Goal: Information Seeking & Learning: Learn about a topic

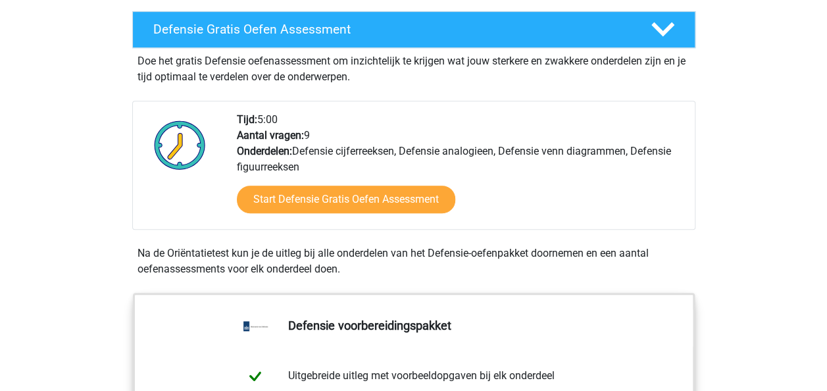
scroll to position [366, 0]
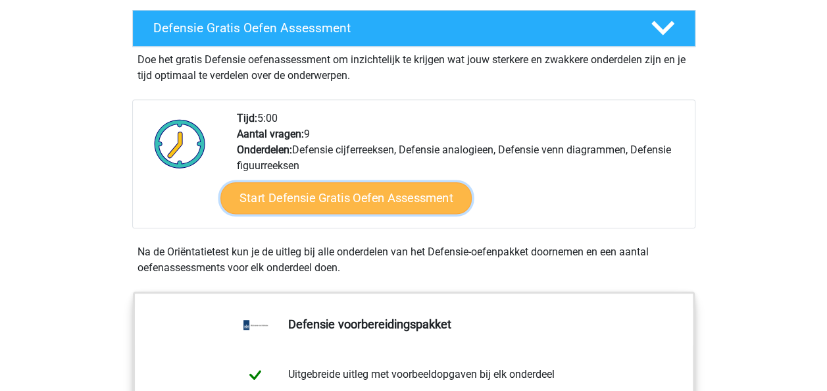
click at [382, 203] on link "Start Defensie Gratis Oefen Assessment" at bounding box center [346, 198] width 251 height 32
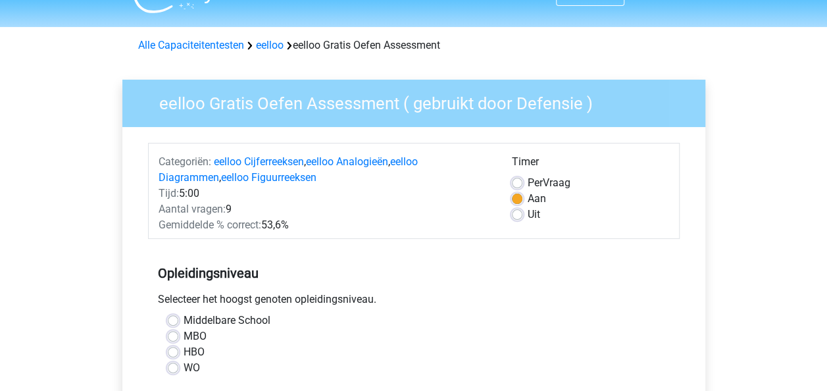
scroll to position [117, 0]
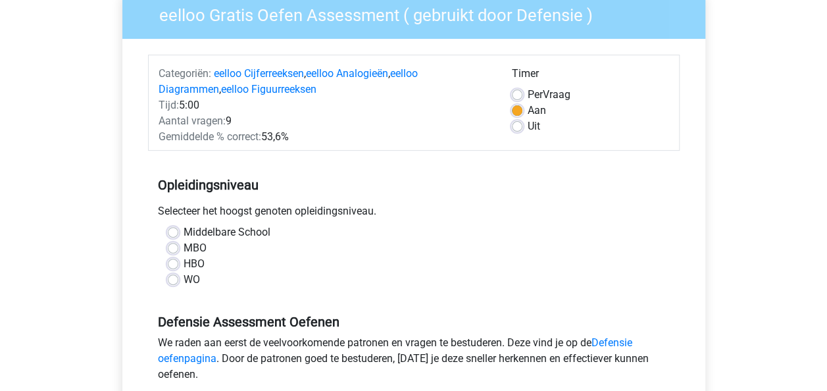
click at [184, 245] on label "MBO" at bounding box center [195, 248] width 23 height 16
click at [172, 245] on input "MBO" at bounding box center [173, 246] width 11 height 13
radio input "true"
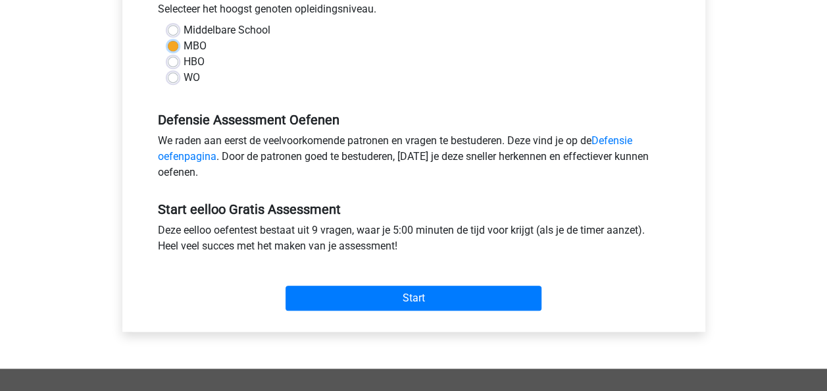
scroll to position [367, 0]
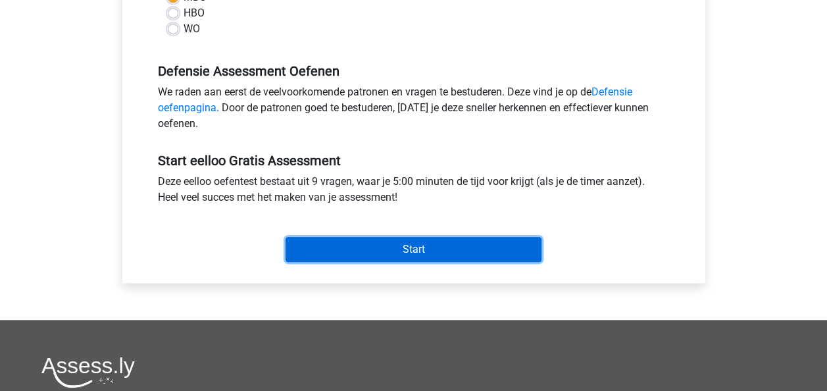
click at [432, 252] on input "Start" at bounding box center [414, 249] width 256 height 25
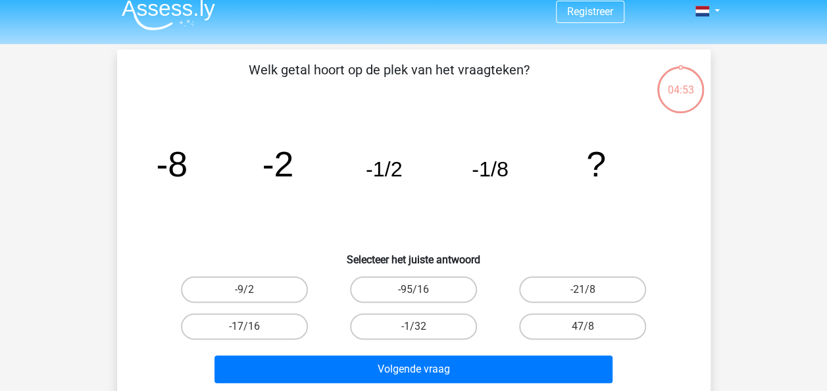
scroll to position [12, 0]
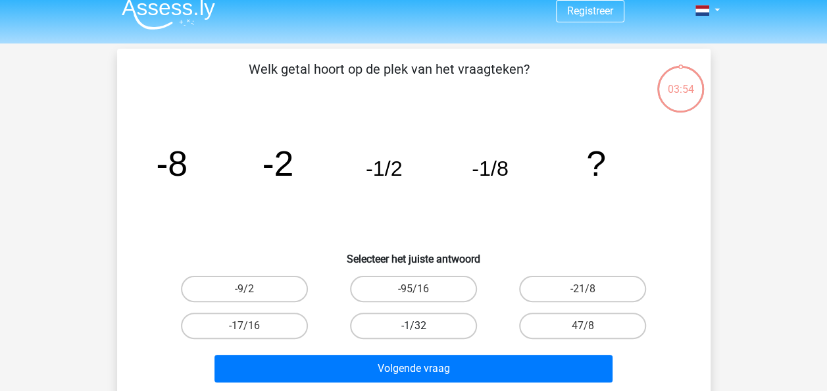
click at [440, 329] on label "-1/32" at bounding box center [413, 326] width 127 height 26
click at [422, 329] on input "-1/32" at bounding box center [417, 330] width 9 height 9
radio input "true"
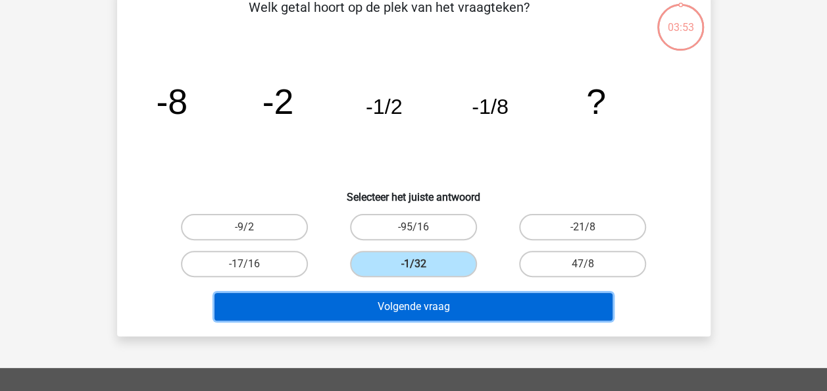
click at [432, 305] on button "Volgende vraag" at bounding box center [414, 307] width 398 height 28
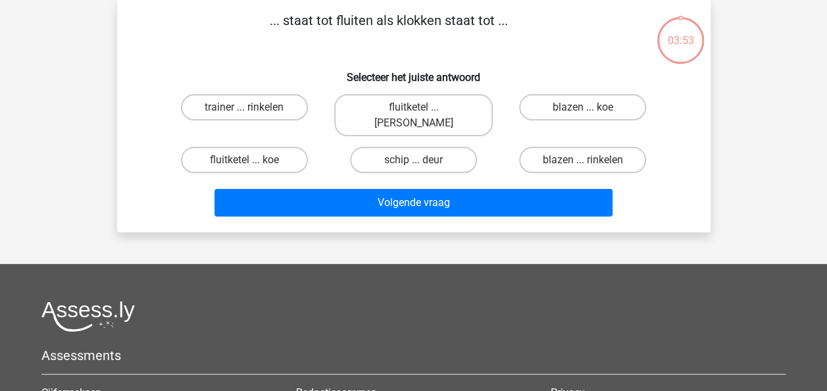
scroll to position [0, 0]
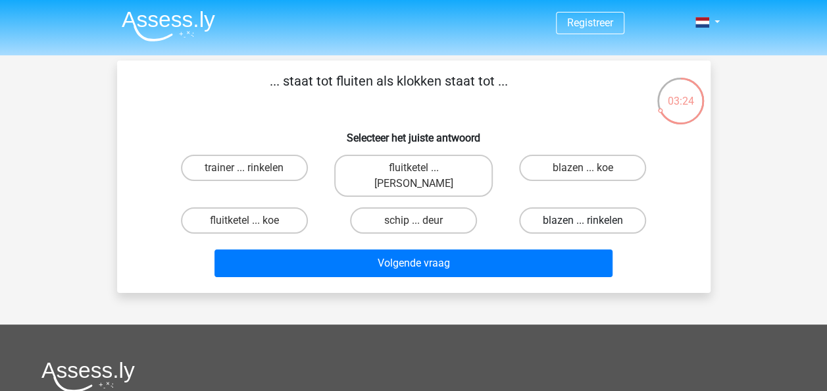
click at [566, 207] on label "blazen ... rinkelen" at bounding box center [582, 220] width 127 height 26
click at [583, 221] on input "blazen ... rinkelen" at bounding box center [587, 225] width 9 height 9
radio input "true"
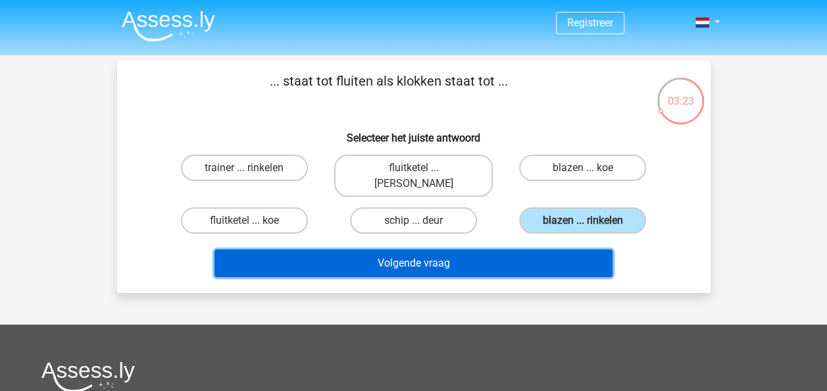
click at [512, 249] on button "Volgende vraag" at bounding box center [414, 263] width 398 height 28
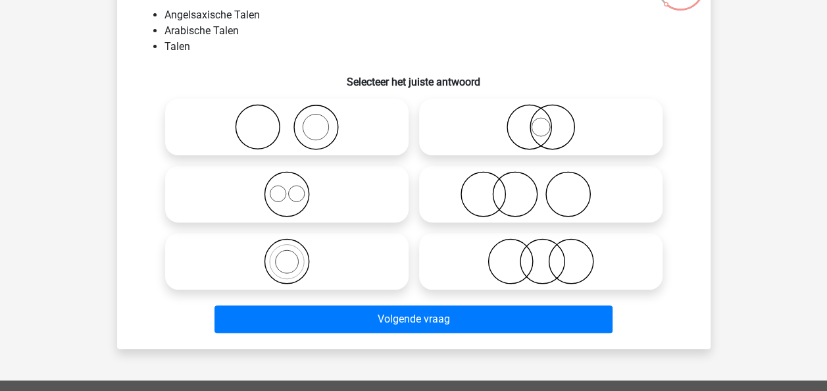
scroll to position [115, 0]
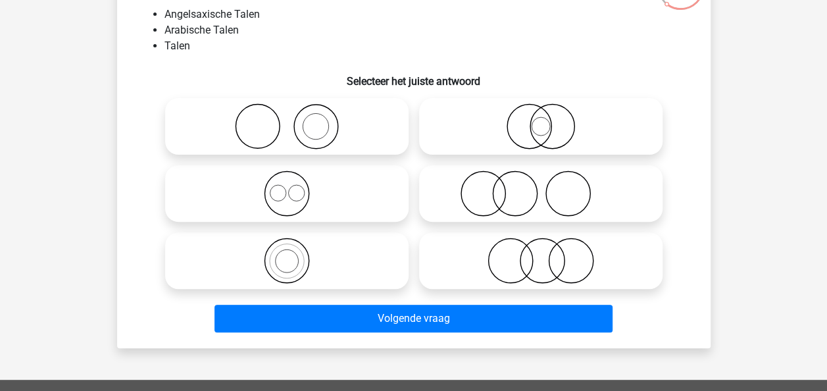
click at [538, 264] on icon at bounding box center [541, 261] width 233 height 46
click at [541, 254] on input "radio" at bounding box center [545, 250] width 9 height 9
radio input "true"
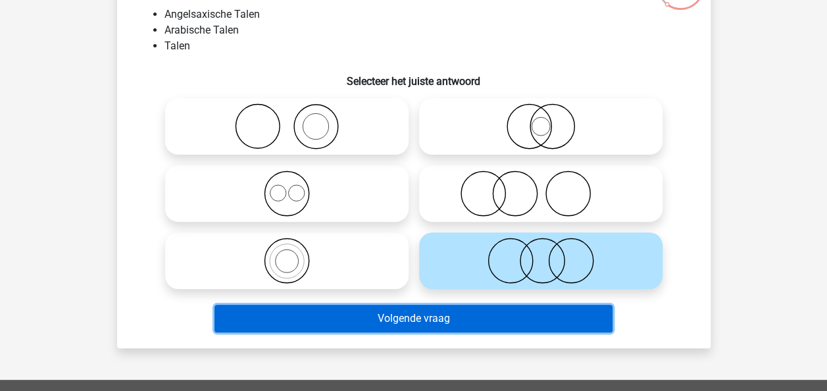
click at [510, 323] on button "Volgende vraag" at bounding box center [414, 319] width 398 height 28
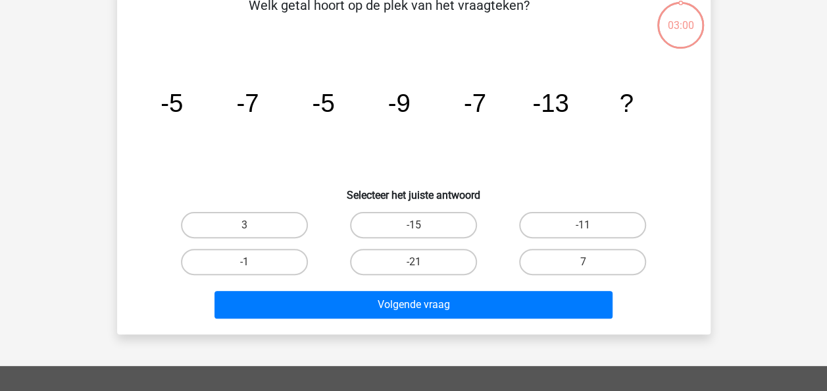
scroll to position [61, 0]
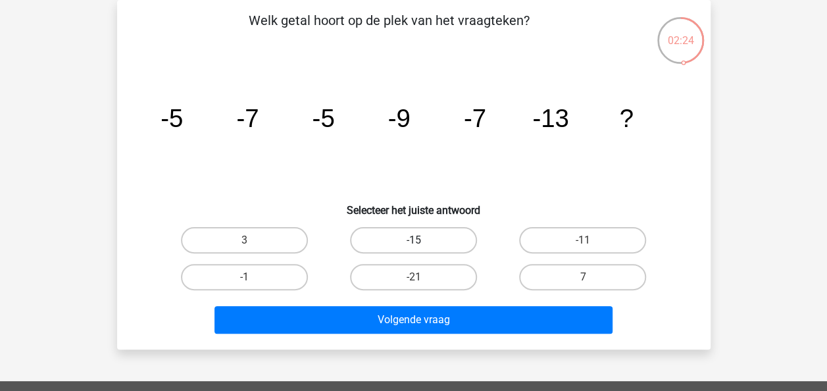
click at [425, 231] on label "-15" at bounding box center [413, 240] width 127 height 26
click at [422, 240] on input "-15" at bounding box center [417, 244] width 9 height 9
radio input "true"
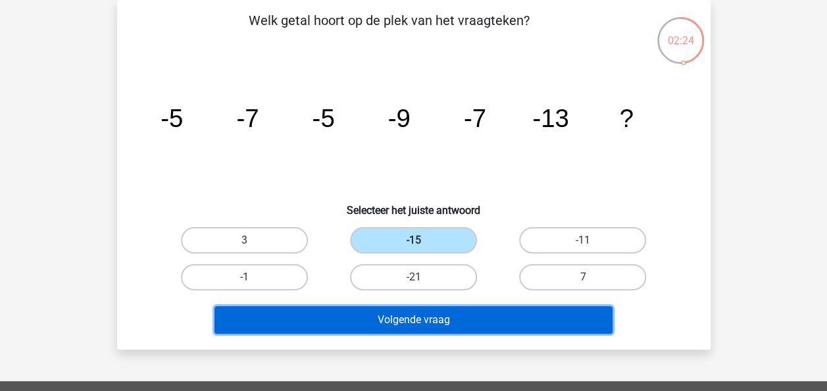
click at [462, 310] on button "Volgende vraag" at bounding box center [414, 320] width 398 height 28
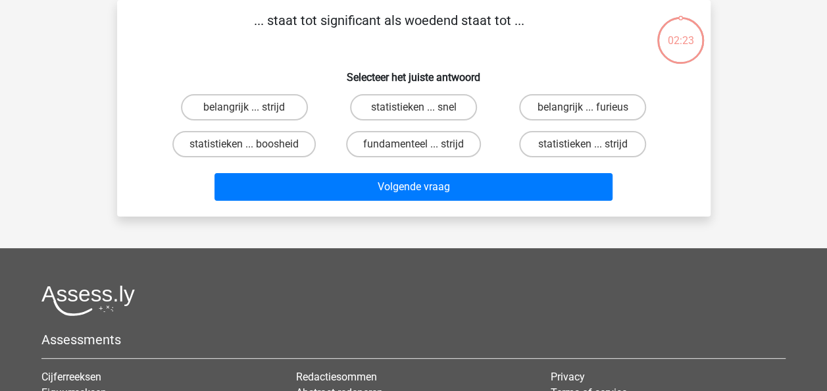
scroll to position [0, 0]
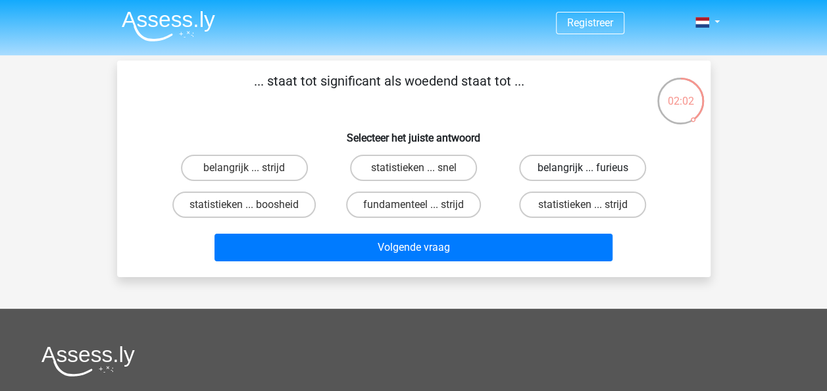
click at [615, 161] on label "belangrijk ... furieus" at bounding box center [582, 168] width 127 height 26
click at [592, 168] on input "belangrijk ... furieus" at bounding box center [587, 172] width 9 height 9
radio input "true"
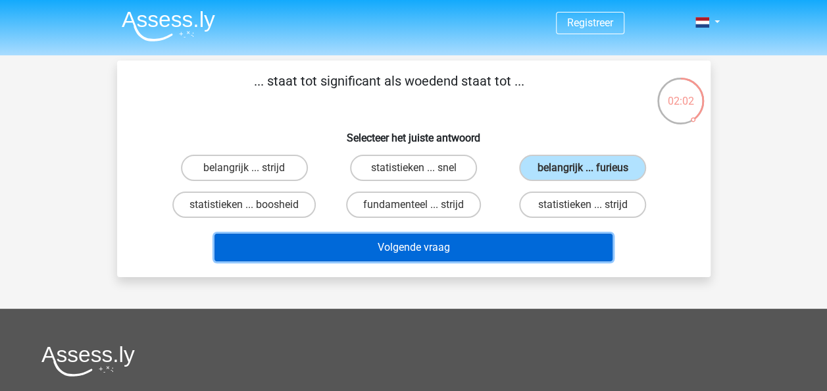
click at [534, 245] on button "Volgende vraag" at bounding box center [414, 248] width 398 height 28
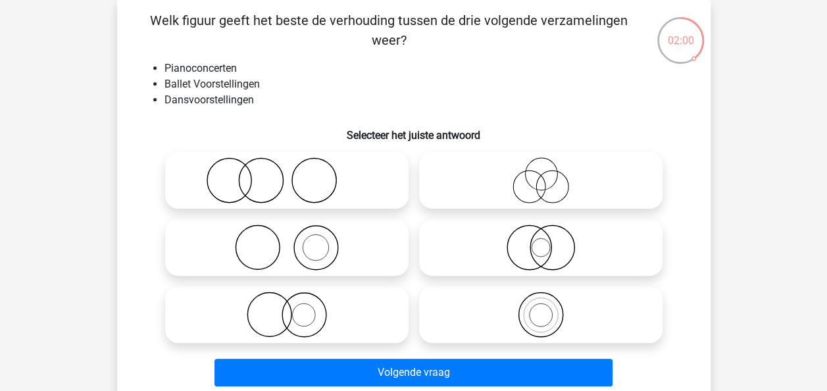
scroll to position [53, 0]
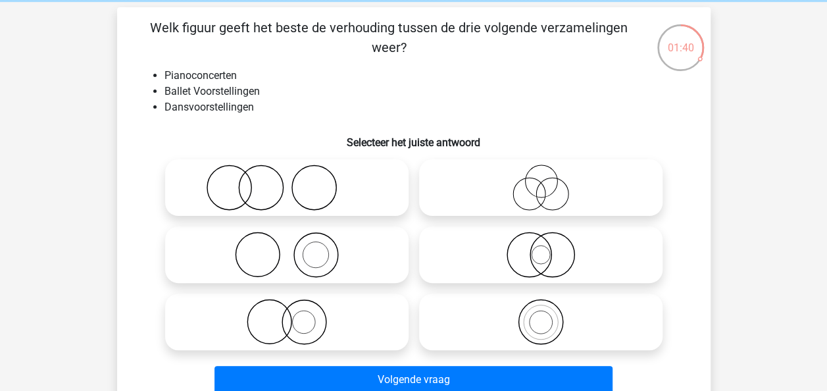
click at [308, 154] on div at bounding box center [287, 187] width 254 height 67
click at [333, 176] on circle at bounding box center [314, 188] width 44 height 44
click at [296, 176] on input "radio" at bounding box center [291, 176] width 9 height 9
radio input "true"
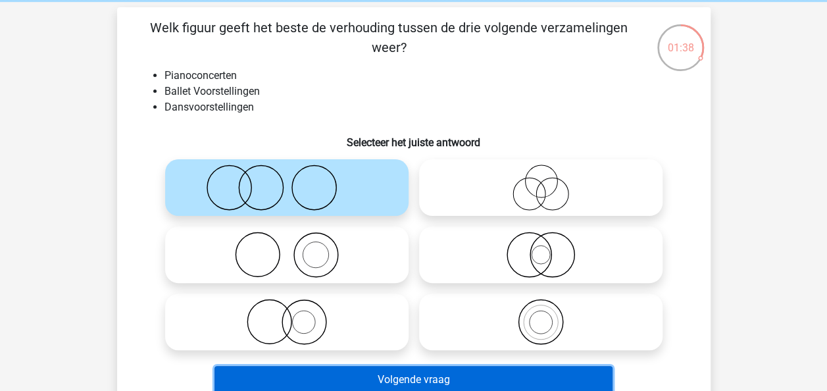
click at [481, 377] on button "Volgende vraag" at bounding box center [414, 380] width 398 height 28
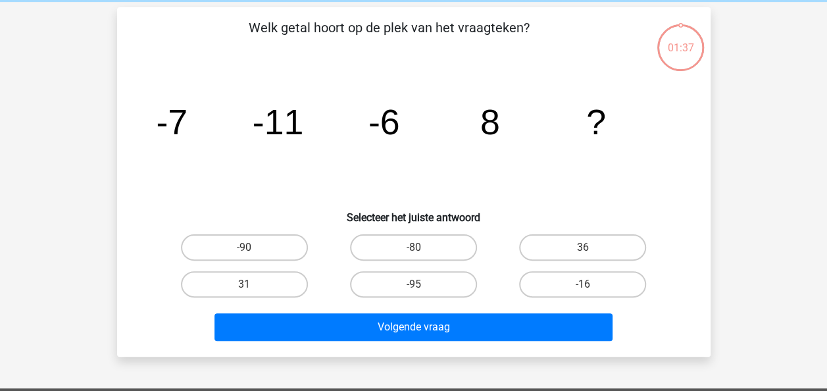
scroll to position [61, 0]
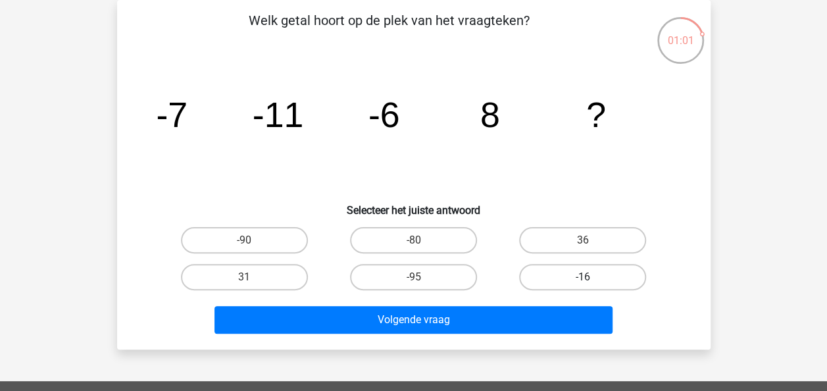
click at [597, 283] on label "-16" at bounding box center [582, 277] width 127 height 26
click at [592, 283] on input "-16" at bounding box center [587, 281] width 9 height 9
radio input "true"
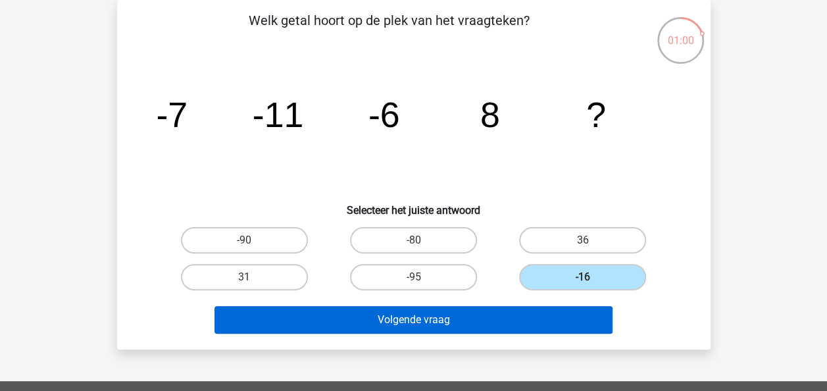
drag, startPoint x: 551, startPoint y: 334, endPoint x: 544, endPoint y: 326, distance: 10.2
click at [544, 326] on div "Volgende vraag" at bounding box center [414, 322] width 508 height 33
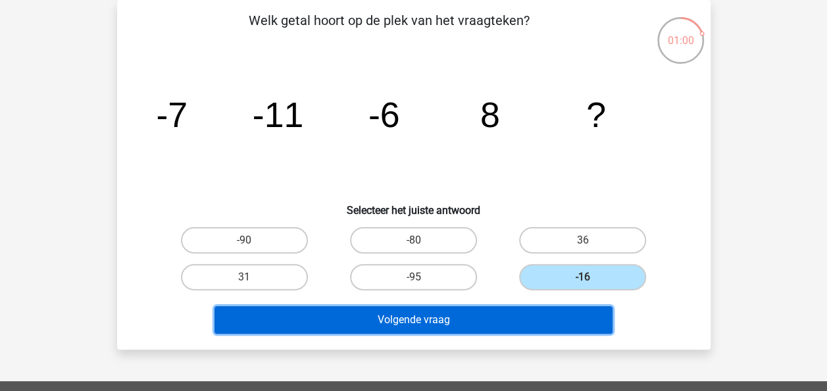
click at [544, 326] on button "Volgende vraag" at bounding box center [414, 320] width 398 height 28
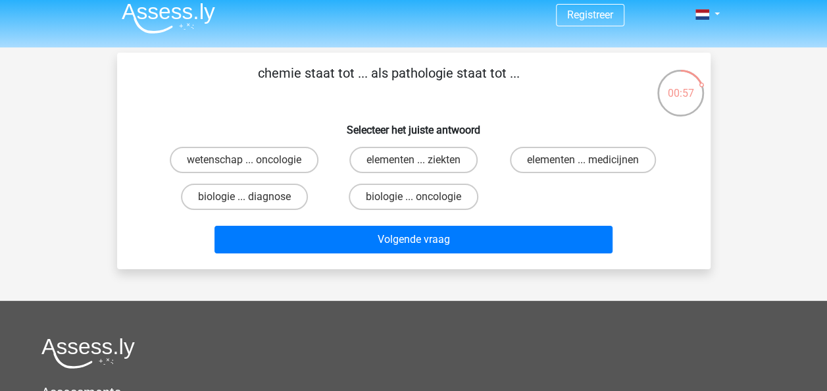
scroll to position [9, 0]
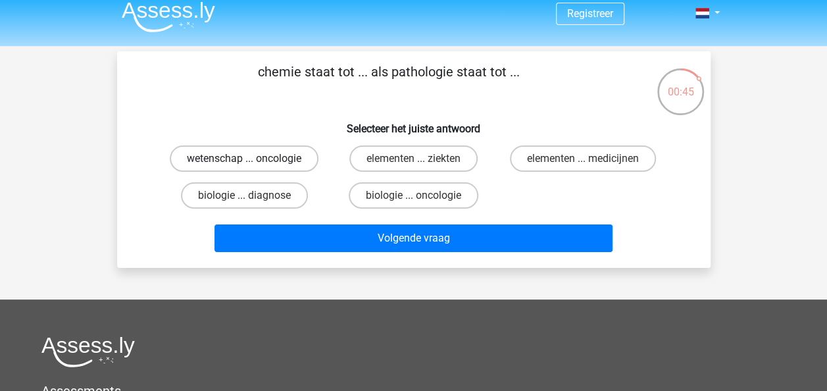
click at [292, 165] on label "wetenschap ... oncologie" at bounding box center [244, 158] width 149 height 26
click at [253, 165] on input "wetenschap ... oncologie" at bounding box center [248, 163] width 9 height 9
radio input "true"
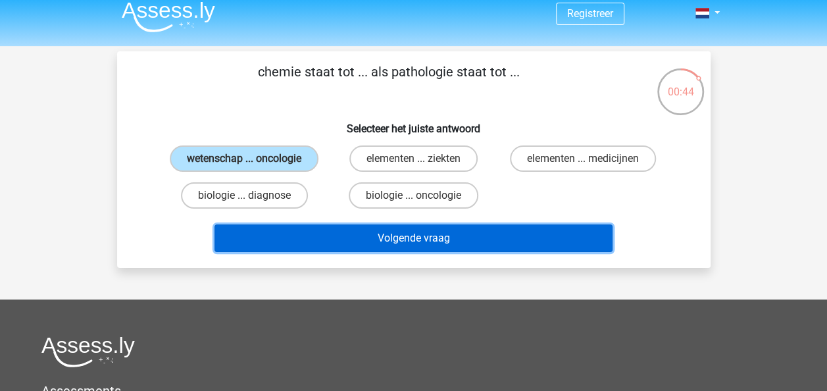
click at [448, 243] on button "Volgende vraag" at bounding box center [414, 238] width 398 height 28
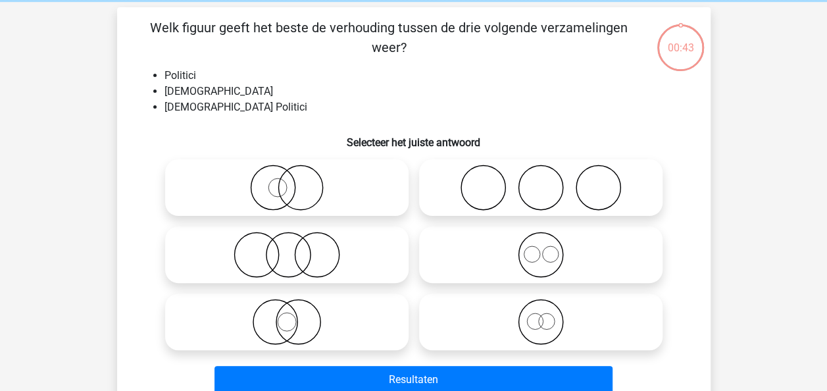
scroll to position [61, 0]
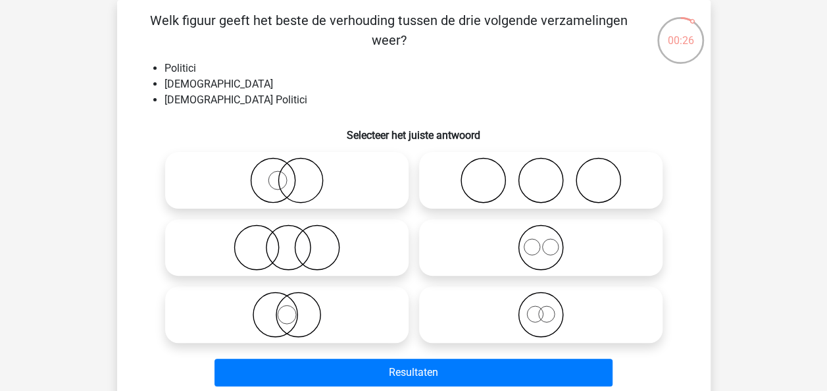
click at [292, 308] on icon at bounding box center [286, 315] width 233 height 46
click at [292, 308] on input "radio" at bounding box center [291, 304] width 9 height 9
radio input "true"
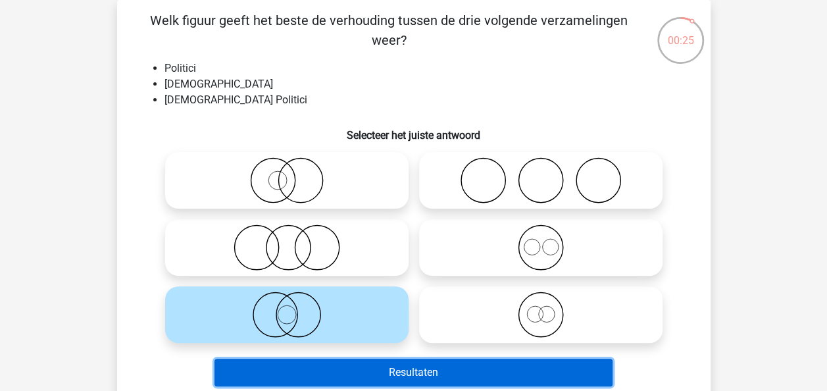
click at [417, 373] on button "Resultaten" at bounding box center [414, 373] width 398 height 28
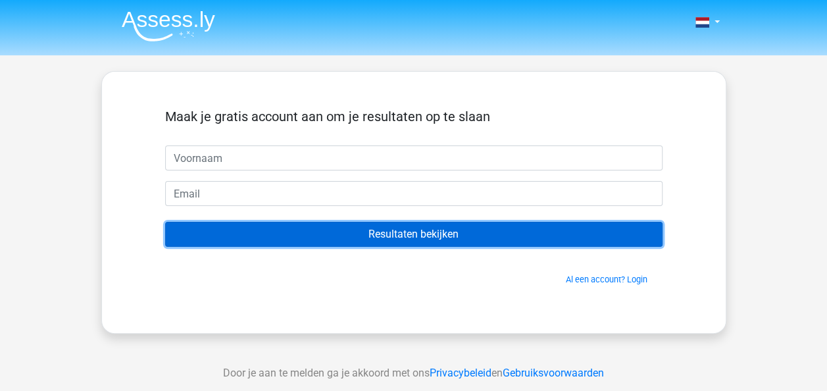
click at [396, 231] on input "Resultaten bekijken" at bounding box center [414, 234] width 498 height 25
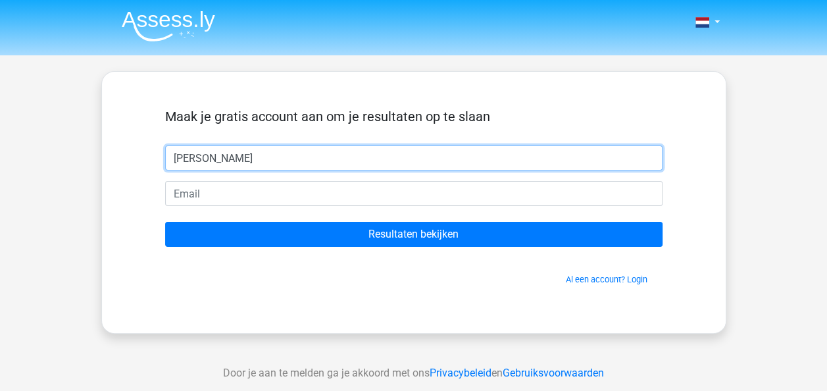
type input "[PERSON_NAME]"
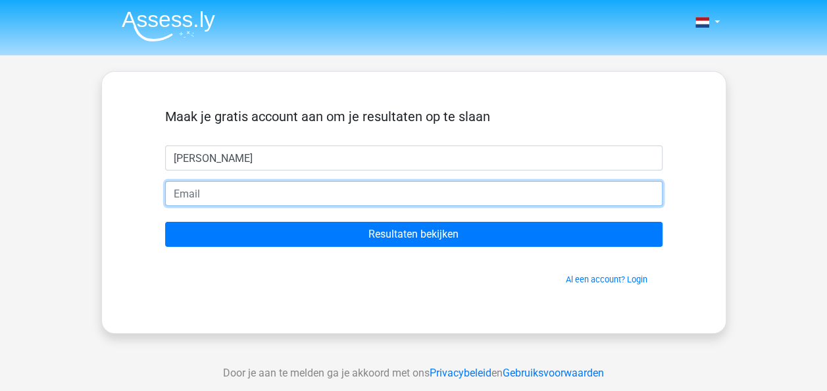
click at [183, 193] on input "email" at bounding box center [414, 193] width 498 height 25
type input "[EMAIL_ADDRESS][DOMAIN_NAME]"
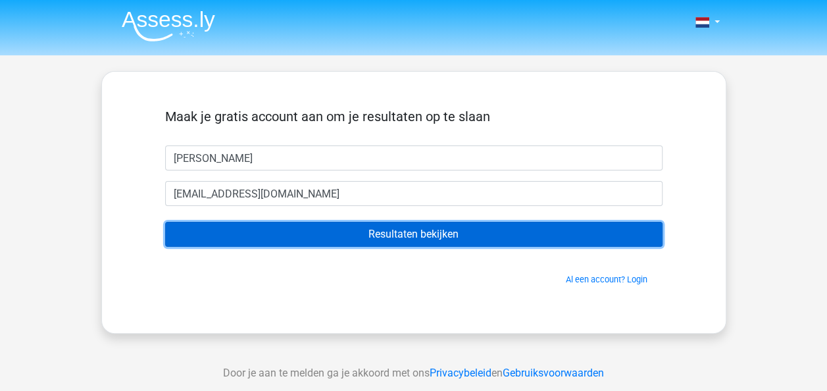
click at [348, 236] on input "Resultaten bekijken" at bounding box center [414, 234] width 498 height 25
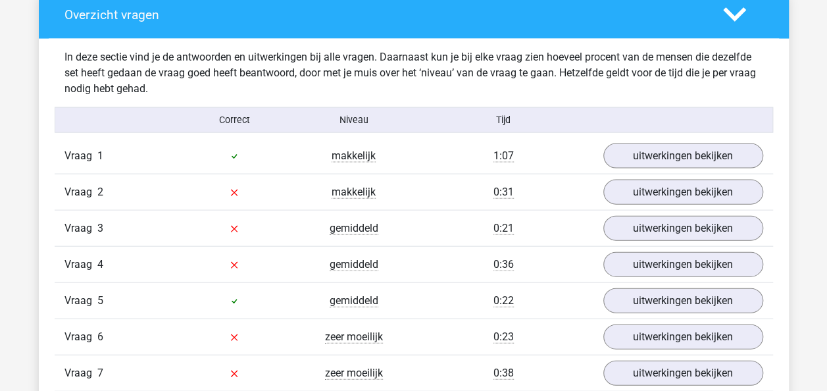
scroll to position [1422, 0]
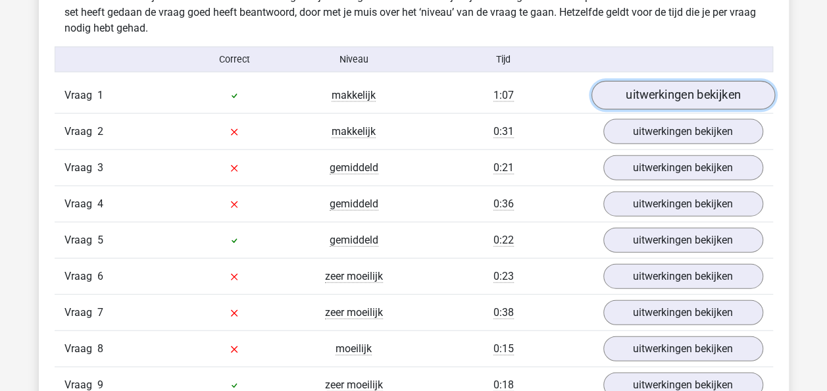
click at [727, 91] on link "uitwerkingen bekijken" at bounding box center [683, 95] width 184 height 29
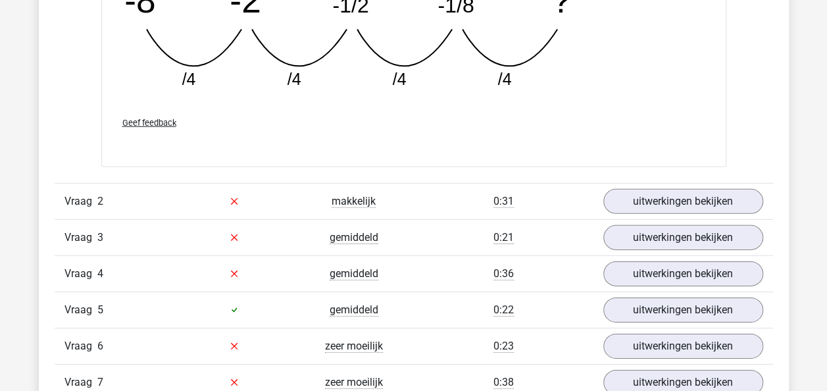
scroll to position [1934, 0]
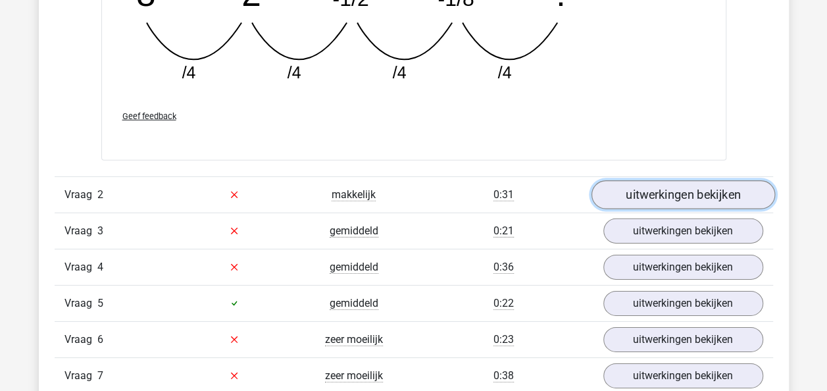
click at [678, 188] on link "uitwerkingen bekijken" at bounding box center [683, 194] width 184 height 29
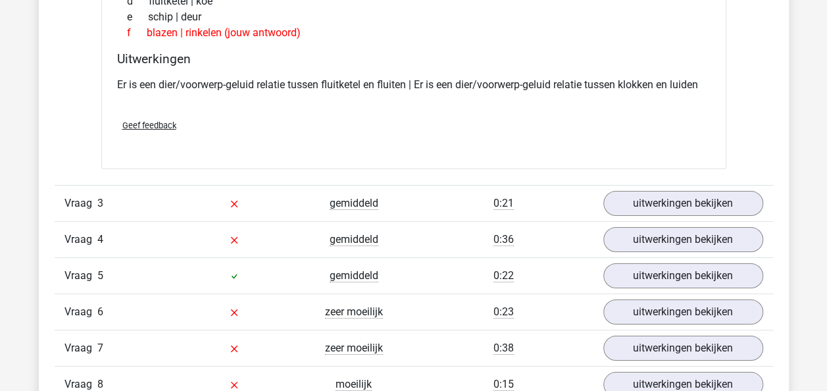
scroll to position [2260, 0]
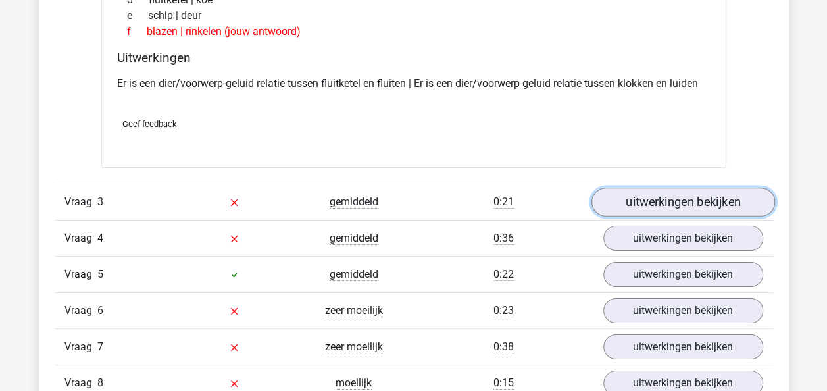
click at [671, 200] on link "uitwerkingen bekijken" at bounding box center [683, 202] width 184 height 29
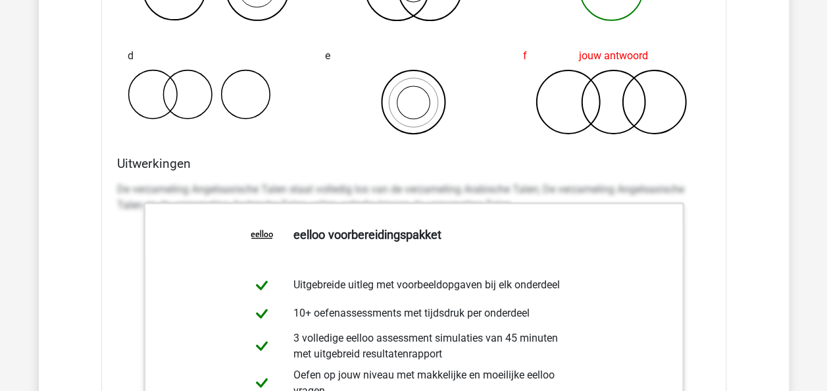
scroll to position [2645, 0]
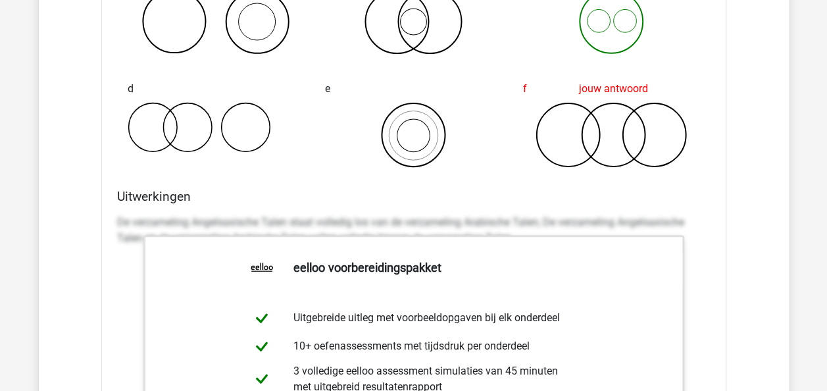
click at [311, 179] on div "Welk figuur geeft het beste de verhouding tussen de drie volgende verzamelingen…" at bounding box center [413, 258] width 625 height 814
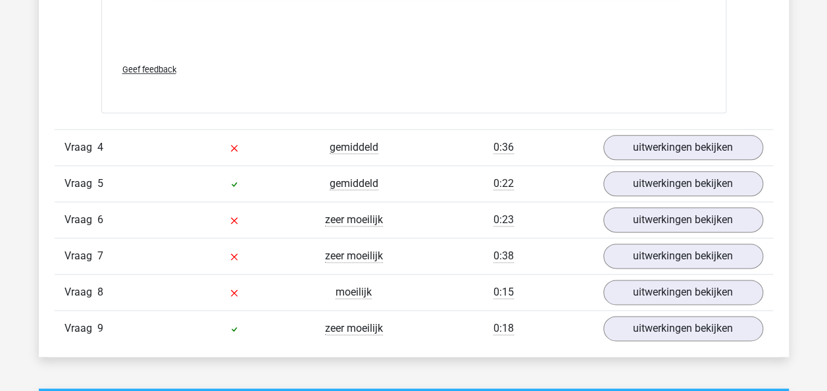
scroll to position [3198, 0]
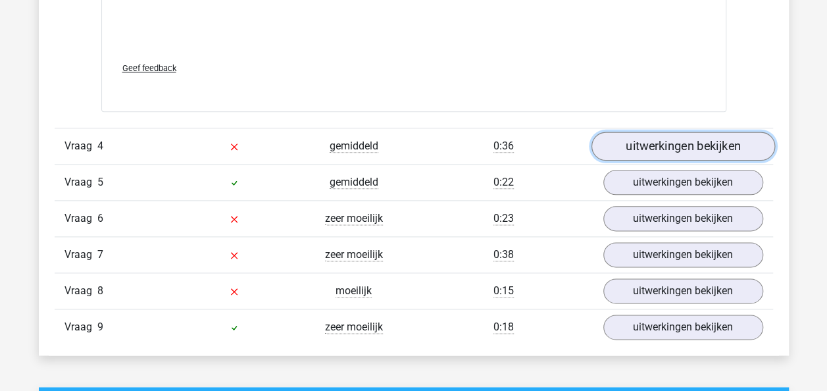
click at [654, 132] on link "uitwerkingen bekijken" at bounding box center [683, 146] width 184 height 29
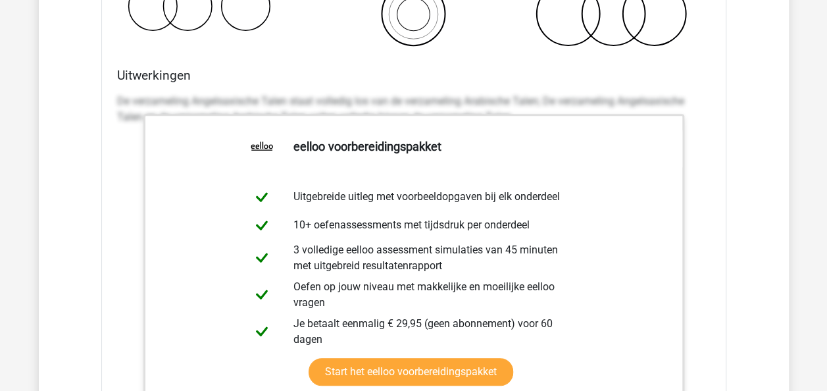
scroll to position [2762, 0]
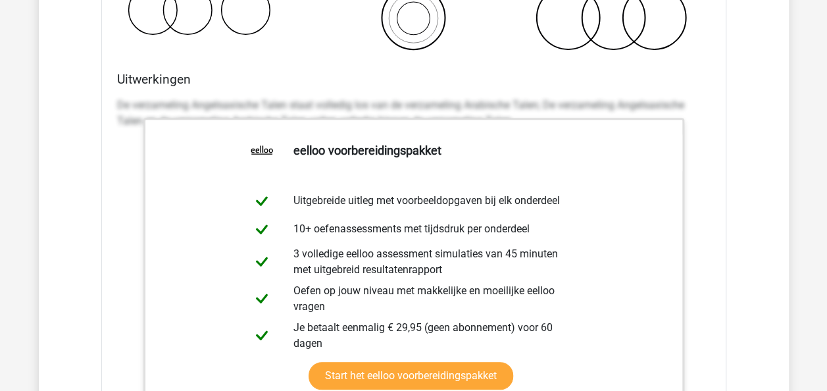
click at [305, 80] on h4 "Uitwerkingen" at bounding box center [414, 79] width 594 height 15
click at [378, 83] on div "Uitwerkingen De verzameling Angelsaxische Talen staat volledig los van de verza…" at bounding box center [414, 279] width 604 height 415
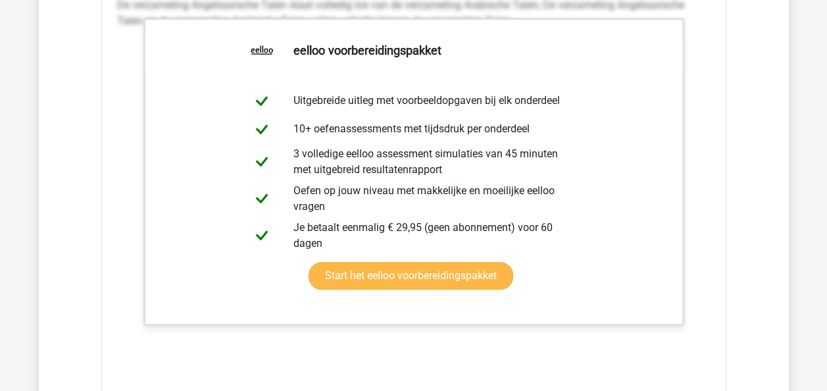
scroll to position [2862, 0]
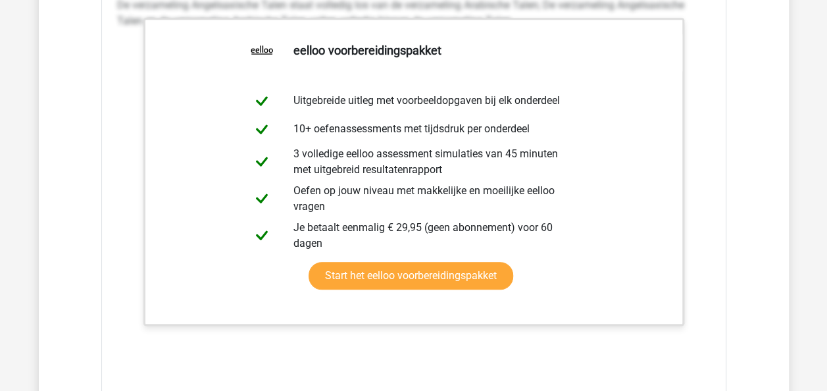
click at [113, 199] on div "Uitwerkingen De verzameling Angelsaxische Talen staat volledig los van de verza…" at bounding box center [414, 179] width 604 height 415
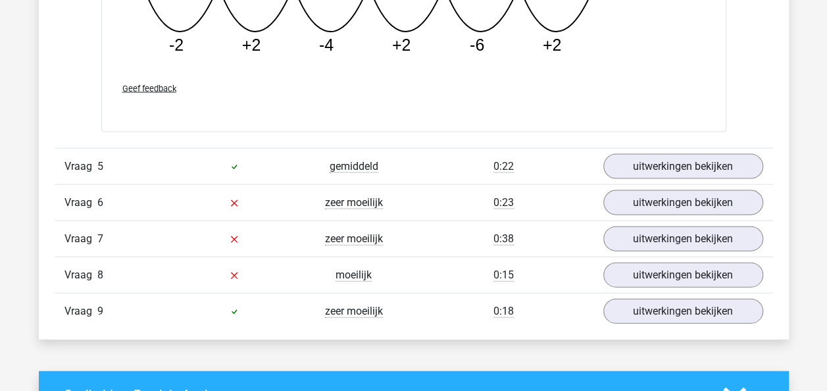
scroll to position [3838, 0]
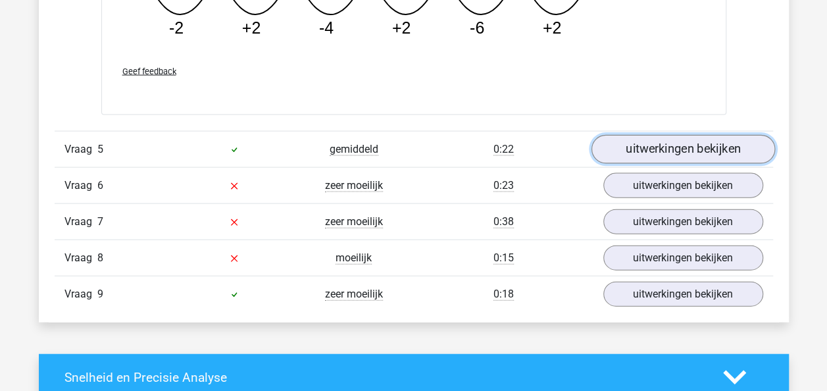
click at [694, 144] on link "uitwerkingen bekijken" at bounding box center [683, 149] width 184 height 29
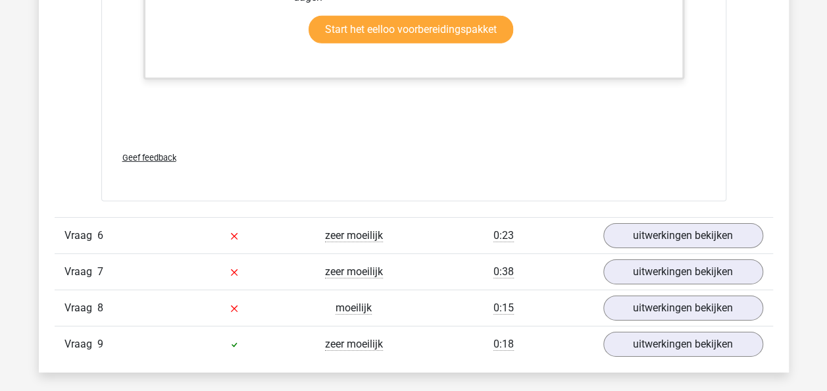
scroll to position [4456, 0]
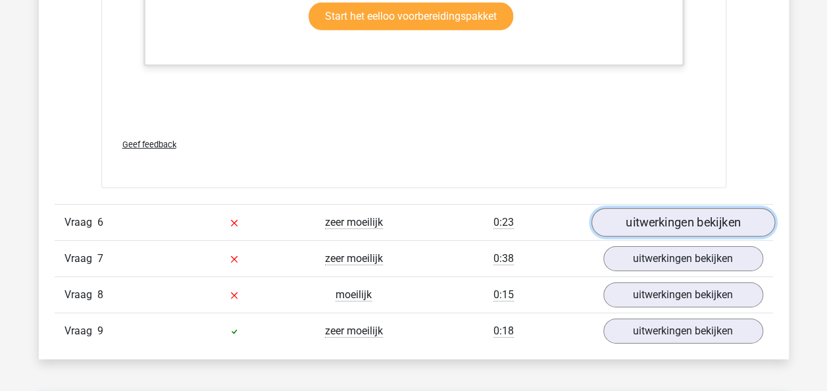
click at [657, 215] on link "uitwerkingen bekijken" at bounding box center [683, 222] width 184 height 29
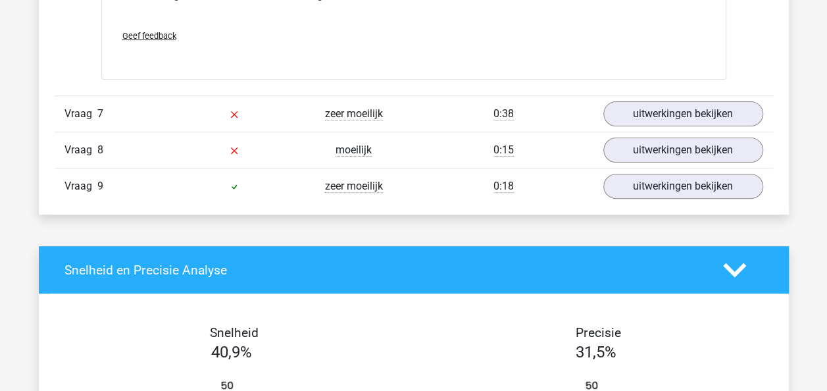
scroll to position [5104, 0]
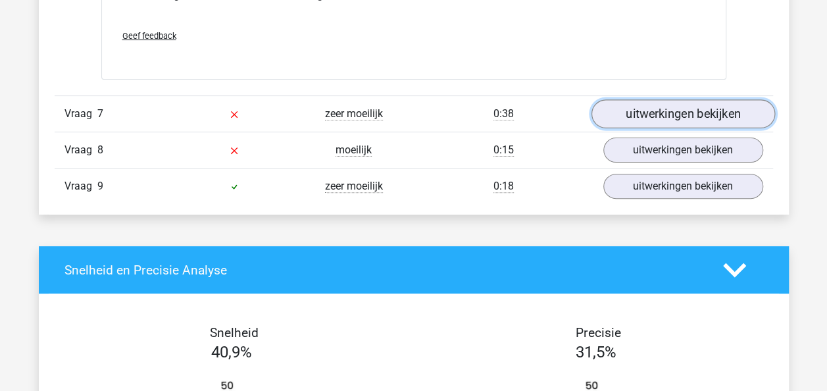
click at [642, 112] on link "uitwerkingen bekijken" at bounding box center [683, 113] width 184 height 29
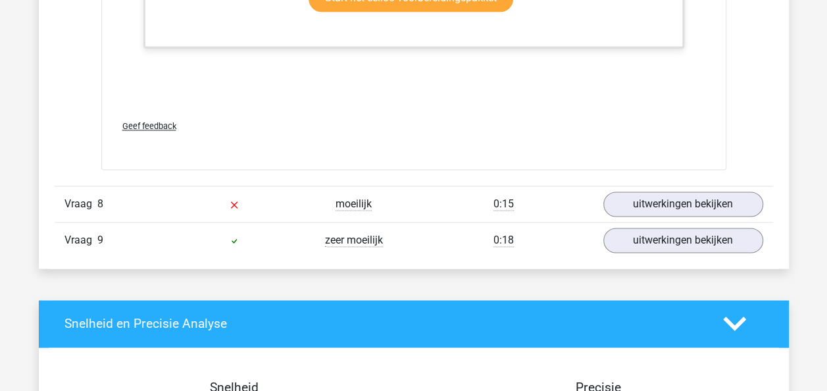
scroll to position [5852, 0]
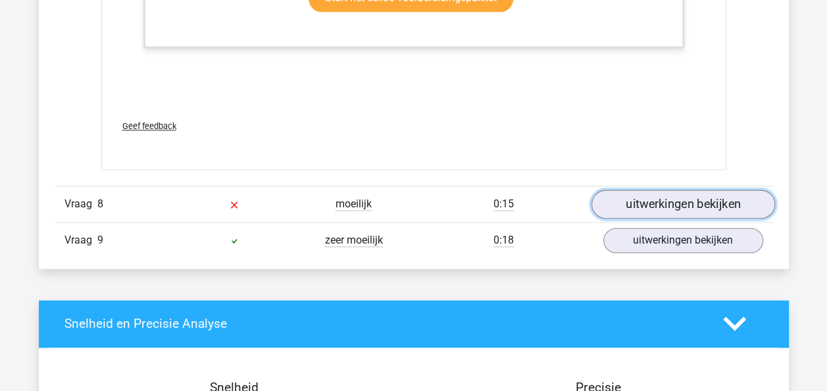
click at [695, 193] on link "uitwerkingen bekijken" at bounding box center [683, 204] width 184 height 29
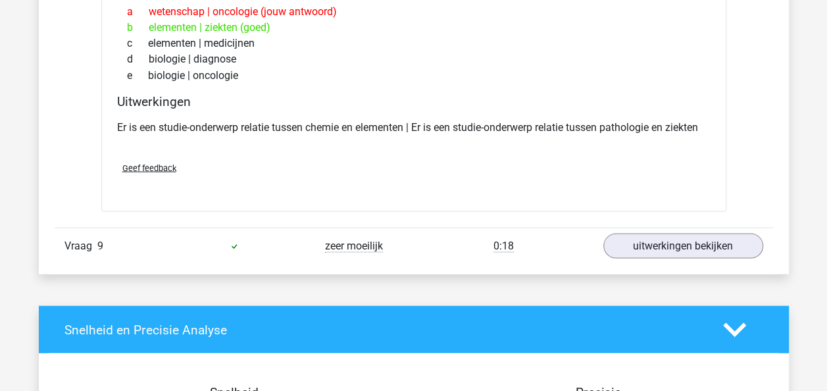
scroll to position [6128, 0]
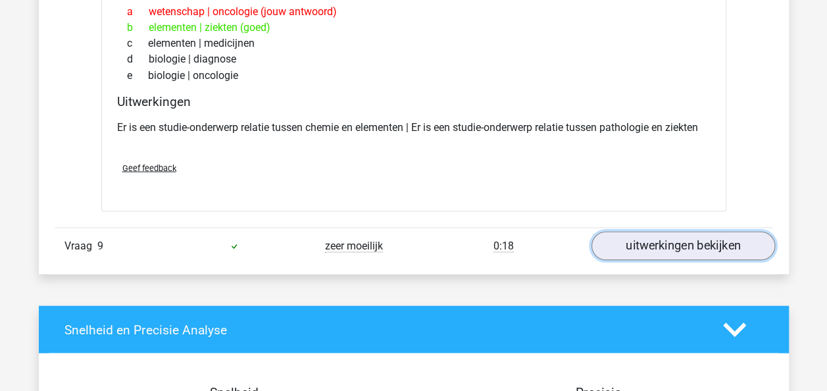
click at [739, 248] on link "uitwerkingen bekijken" at bounding box center [683, 245] width 184 height 29
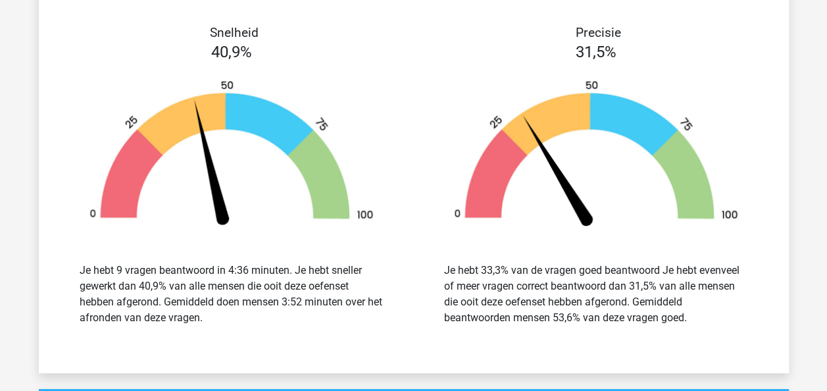
scroll to position [7317, 0]
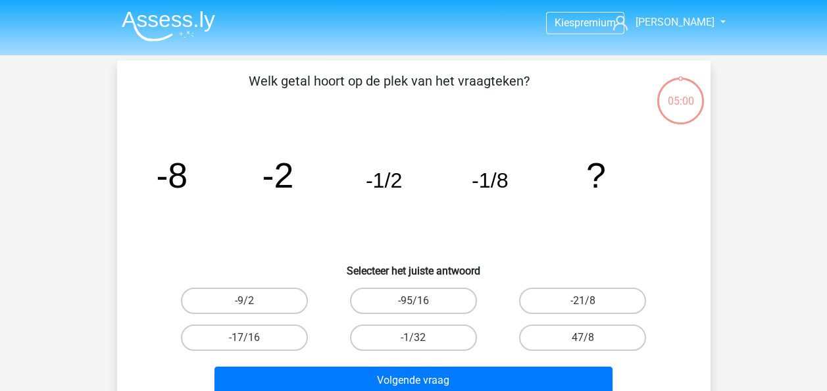
scroll to position [61, 0]
